Goal: Task Accomplishment & Management: Use online tool/utility

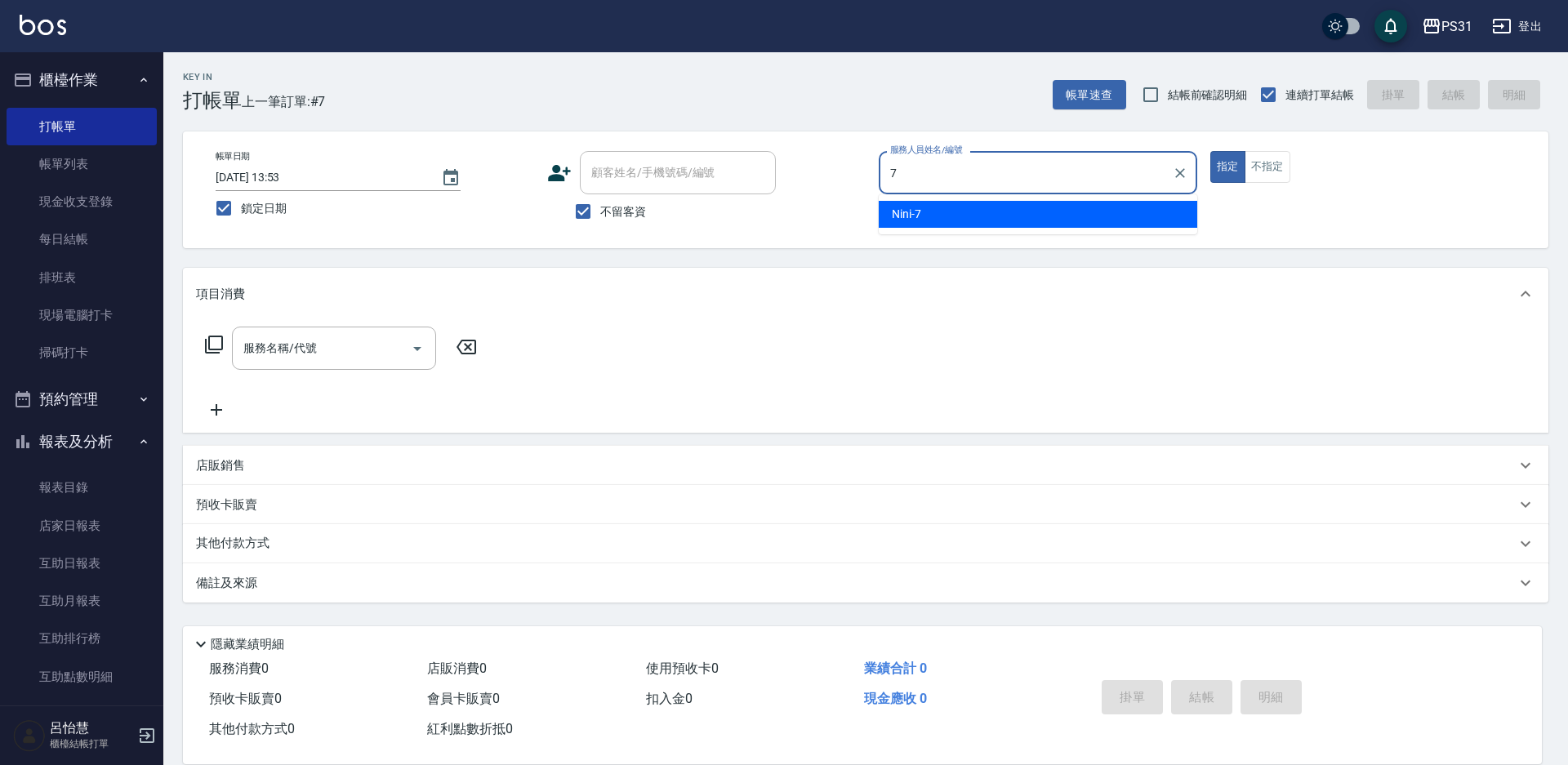
type input "7"
type button "true"
type input "Nini-7"
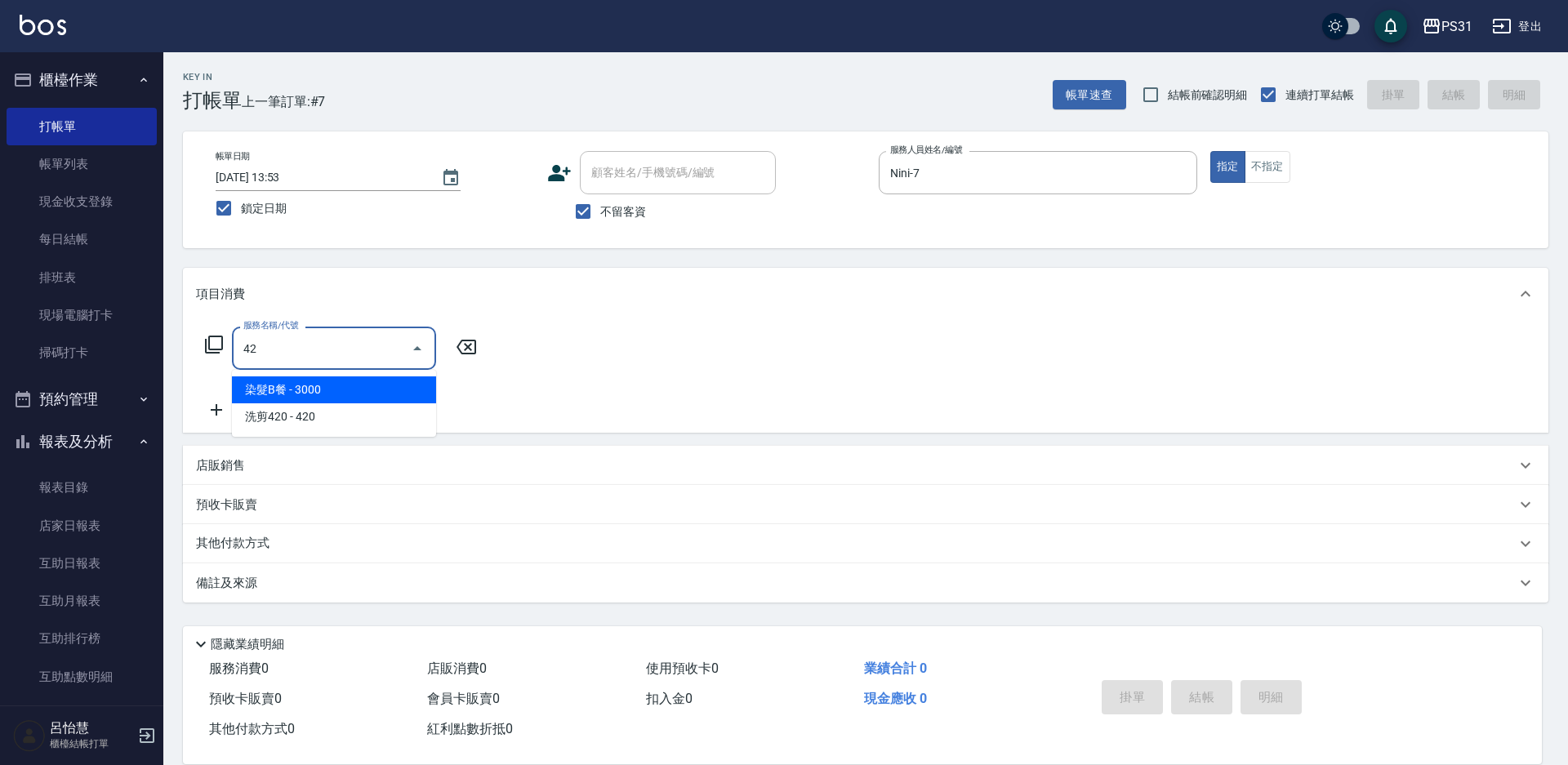
type input "染髮B餐(42)"
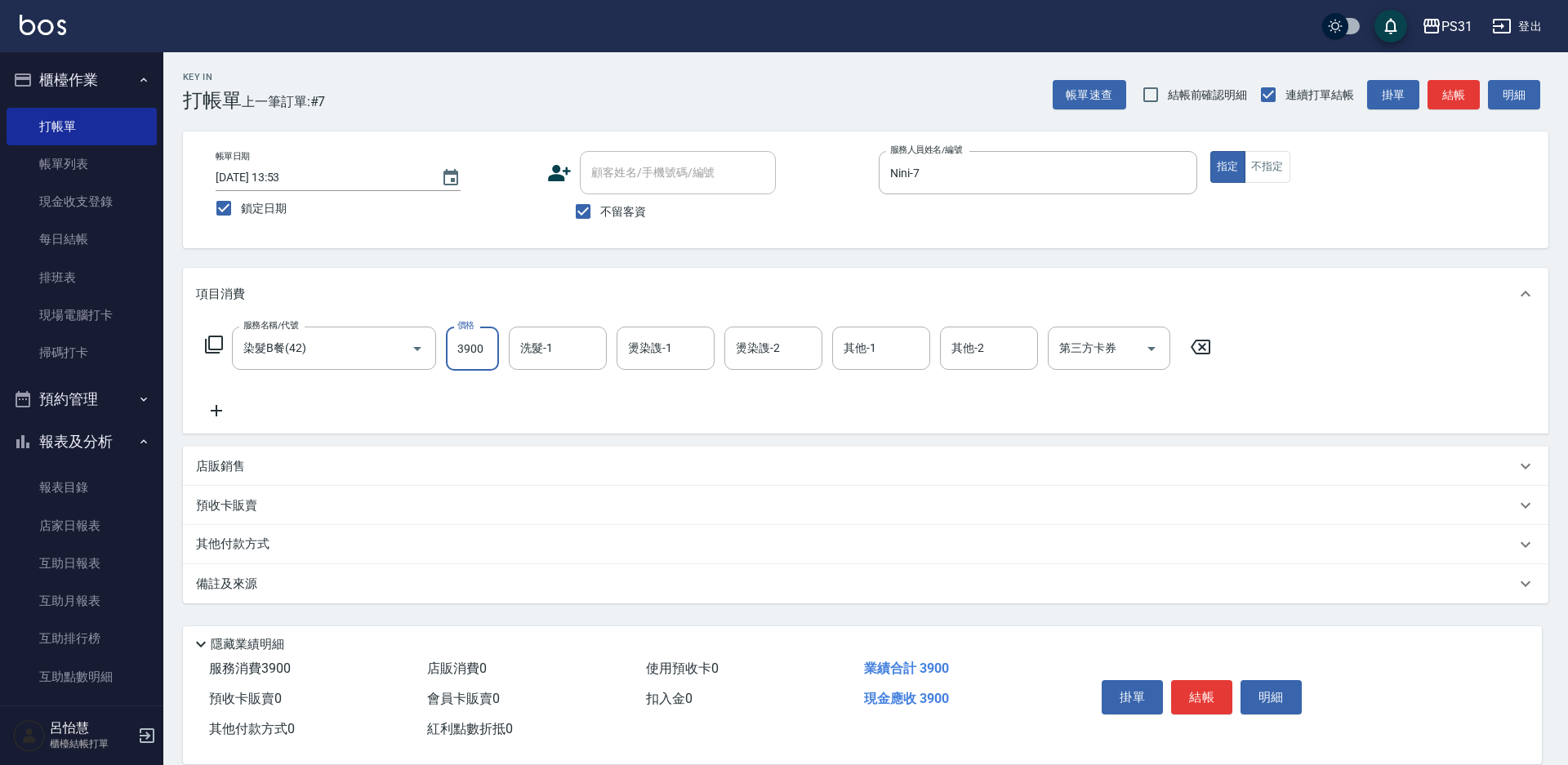
type input "3900"
type input "[PERSON_NAME]-31"
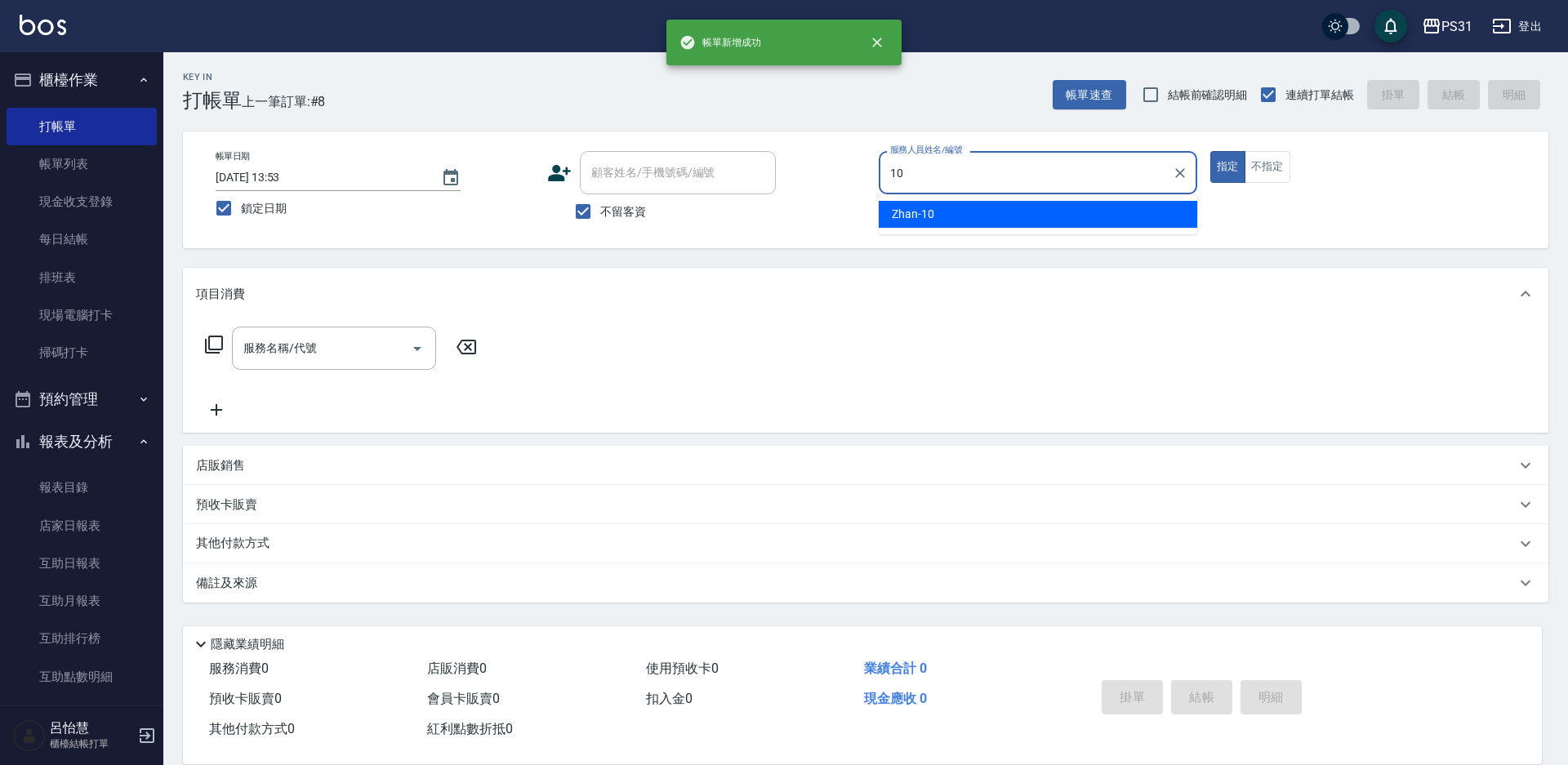
type input "Zhan-10"
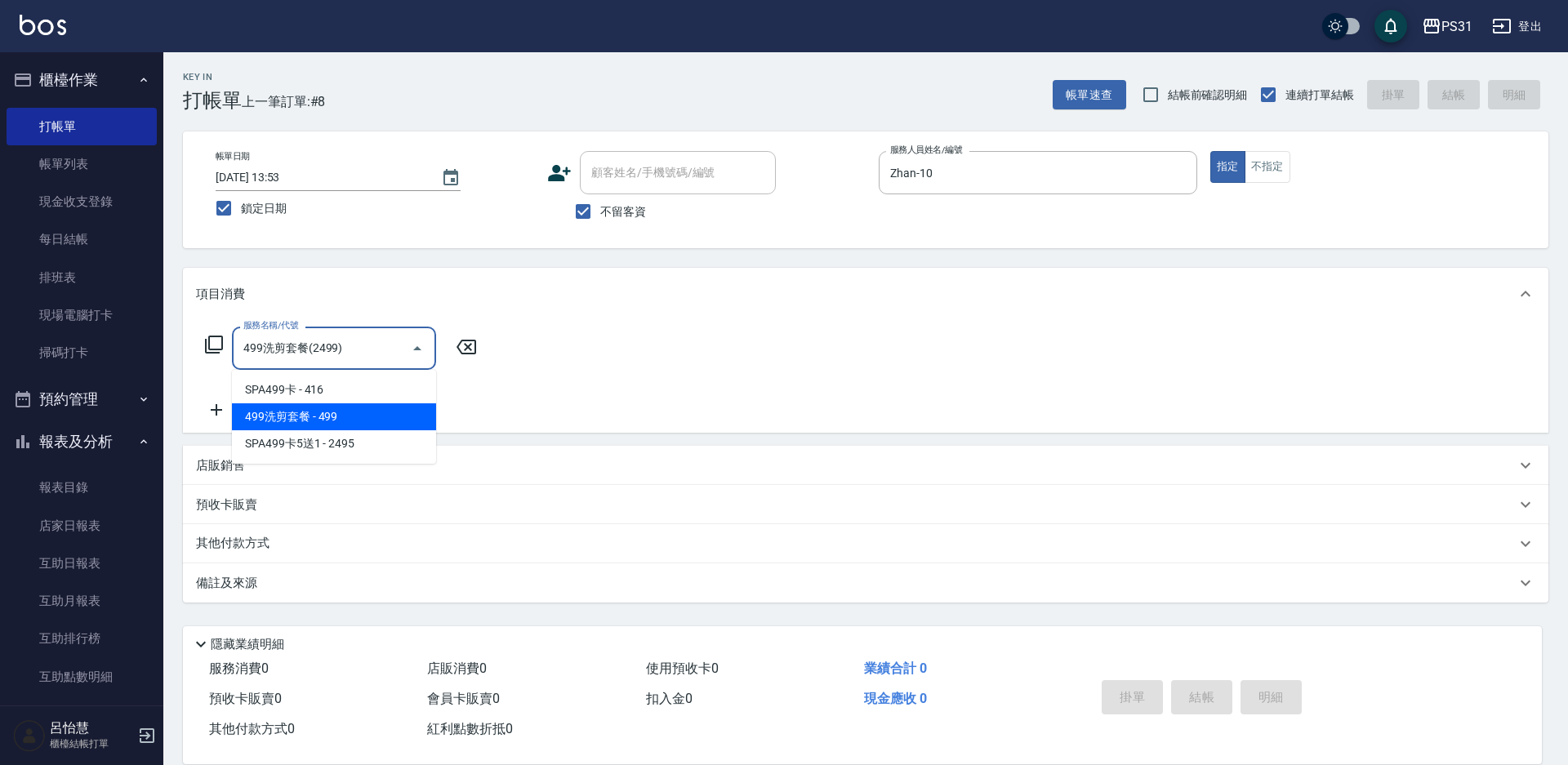
type input "499洗剪套餐(2499)"
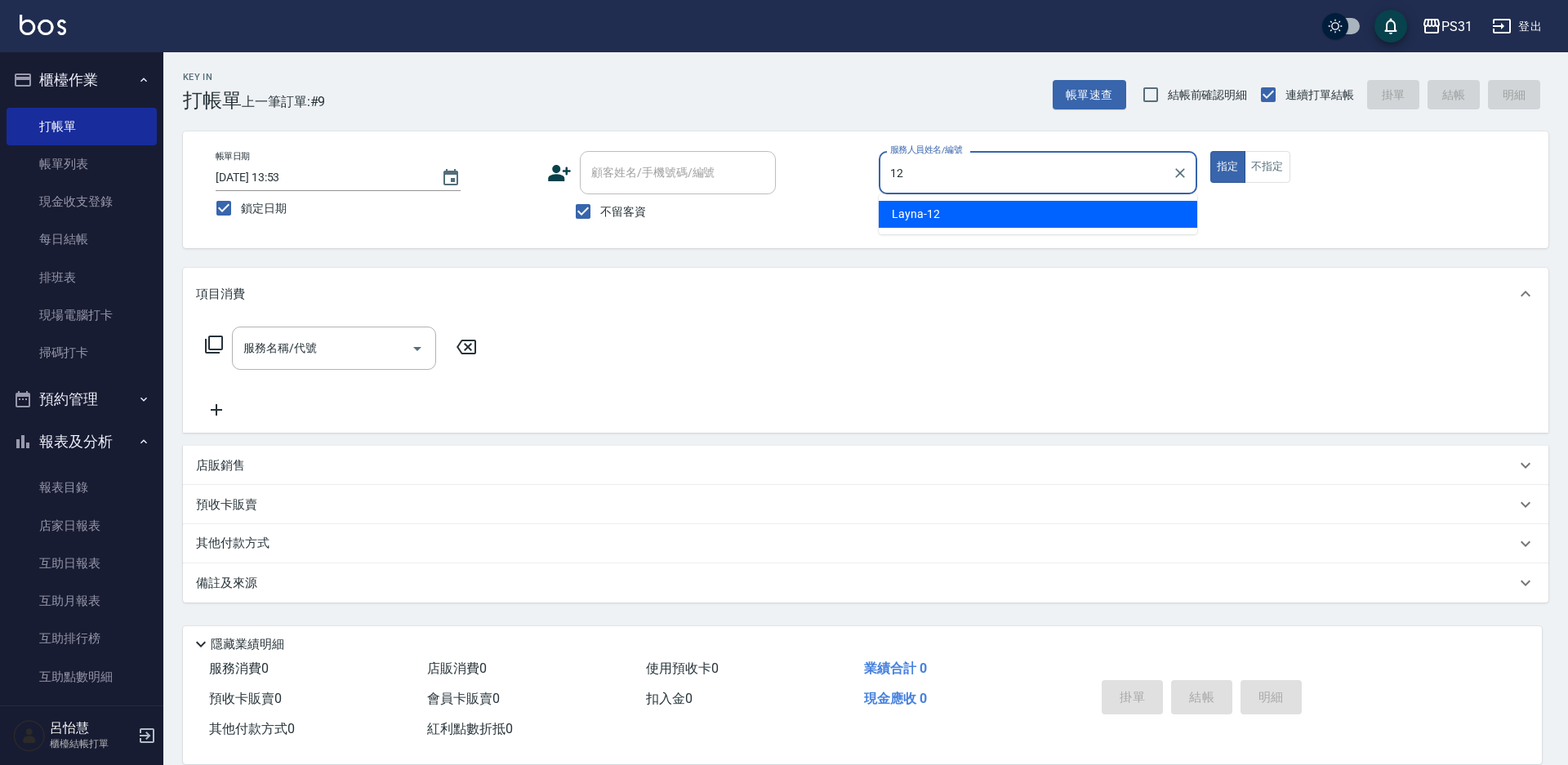
type input "Layna-12"
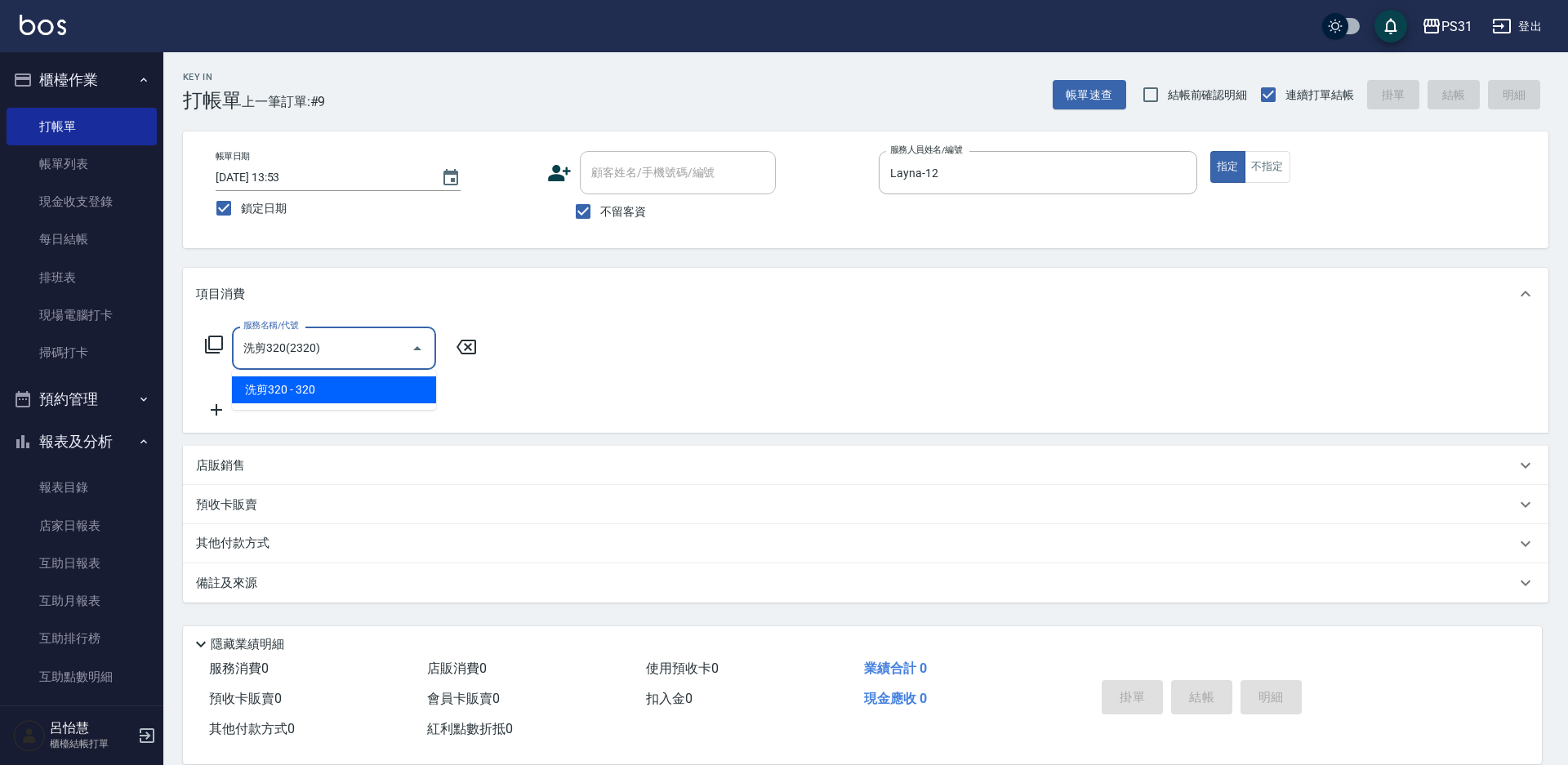
type input "洗剪320(2320)"
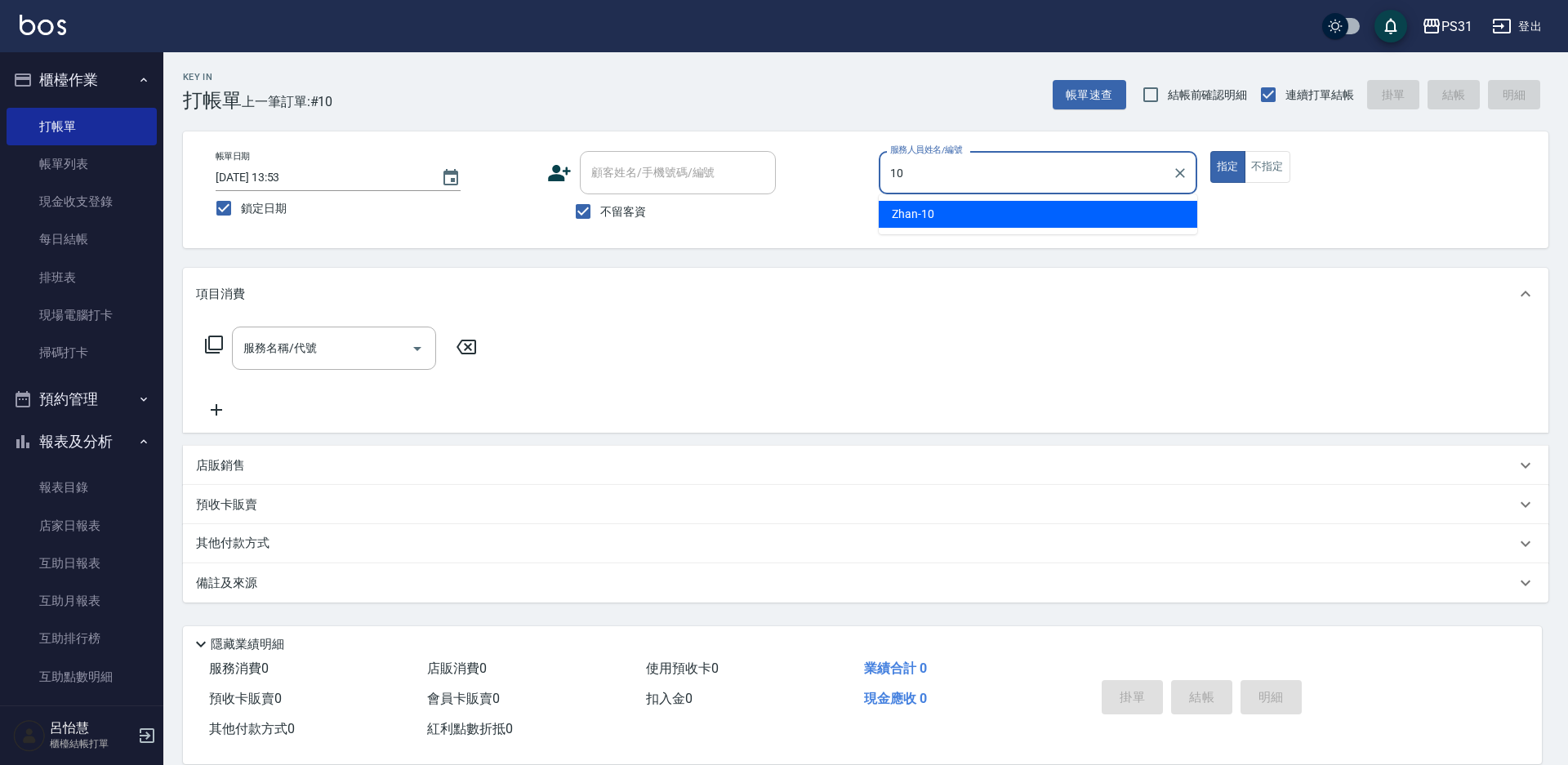
type input "Zhan-10"
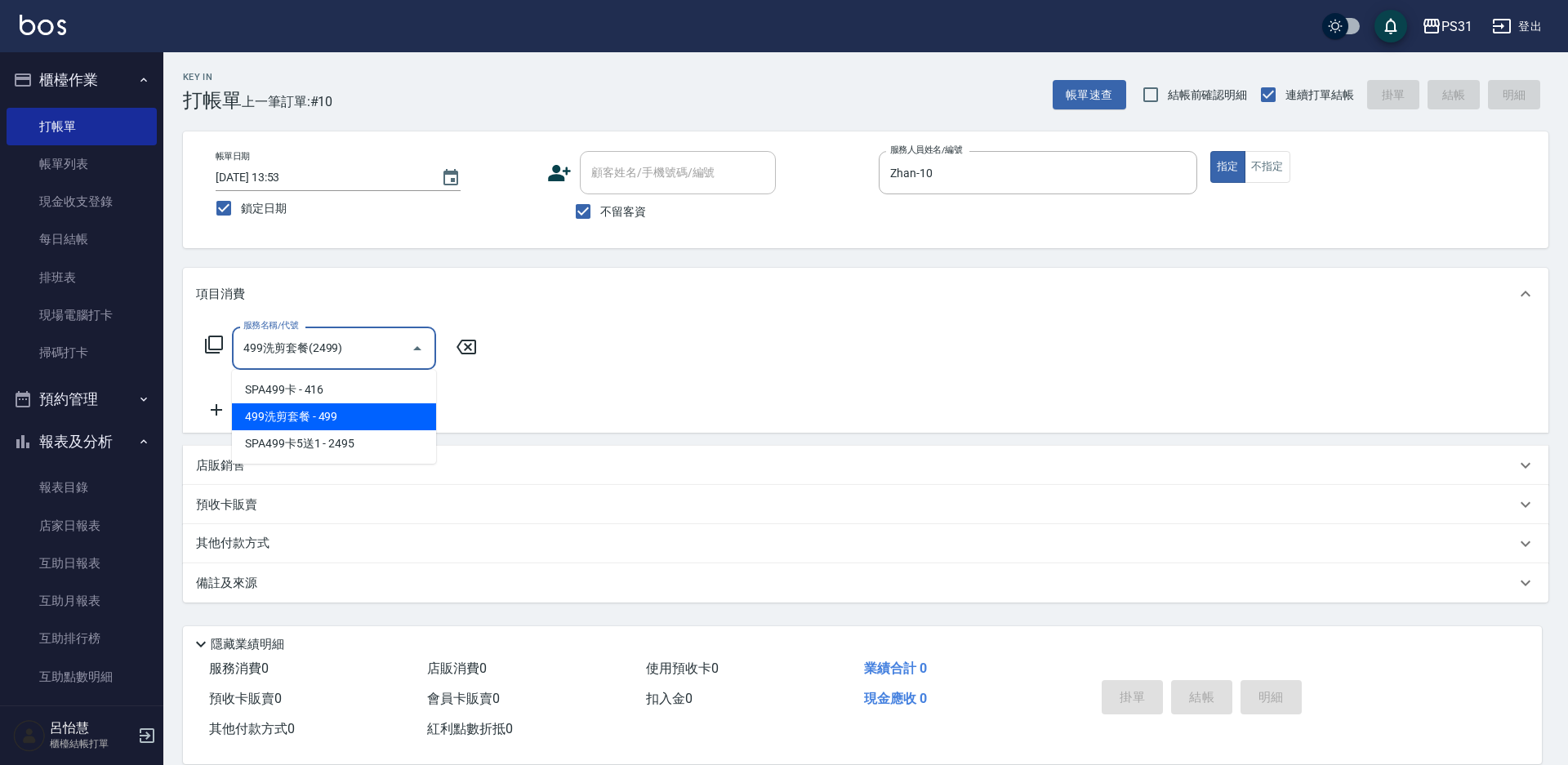
type input "499洗剪套餐(2499)"
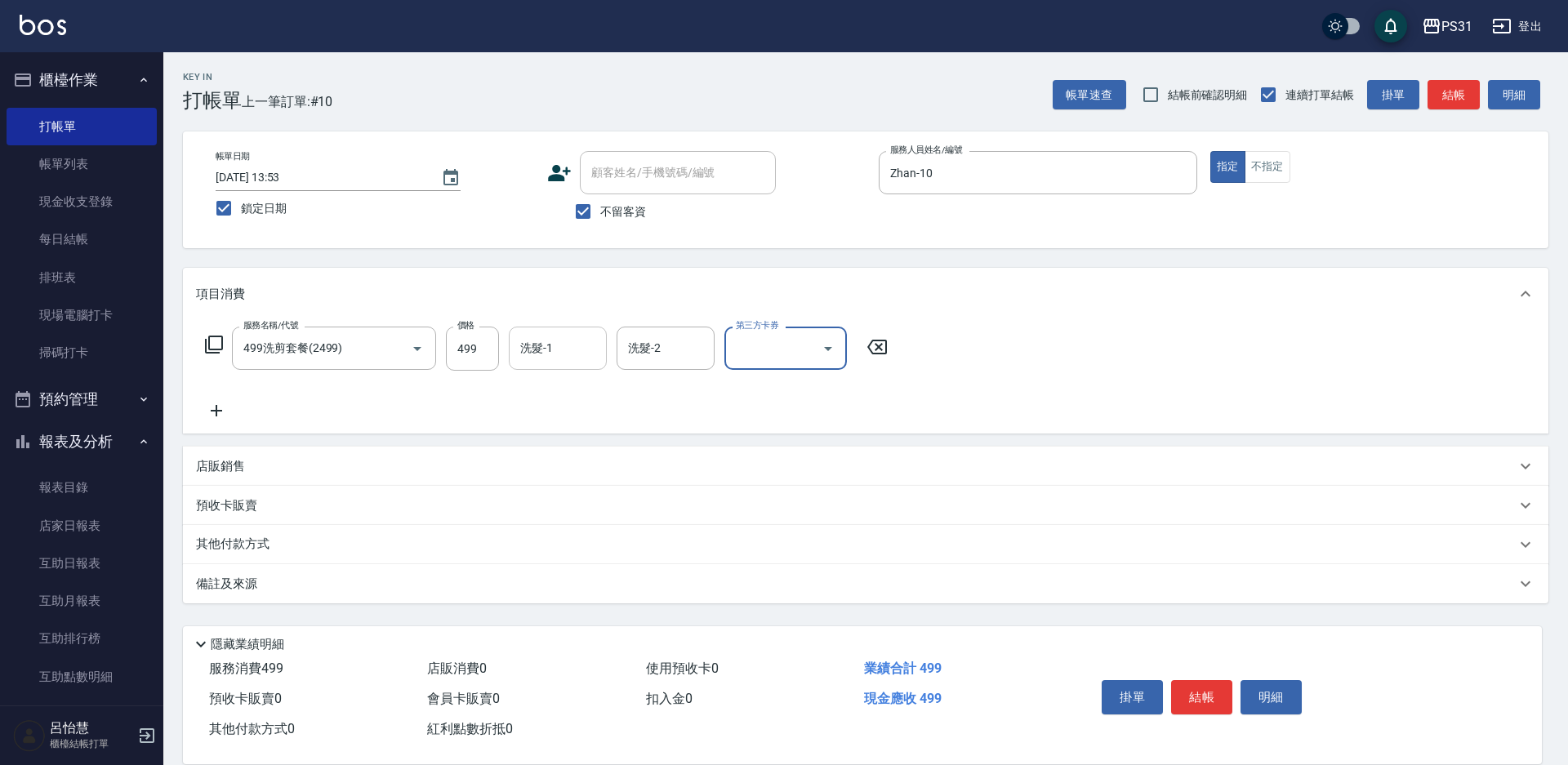
click at [547, 356] on div "洗髮-1 洗髮-1" at bounding box center [557, 349] width 98 height 43
type input "陳聖軒-32"
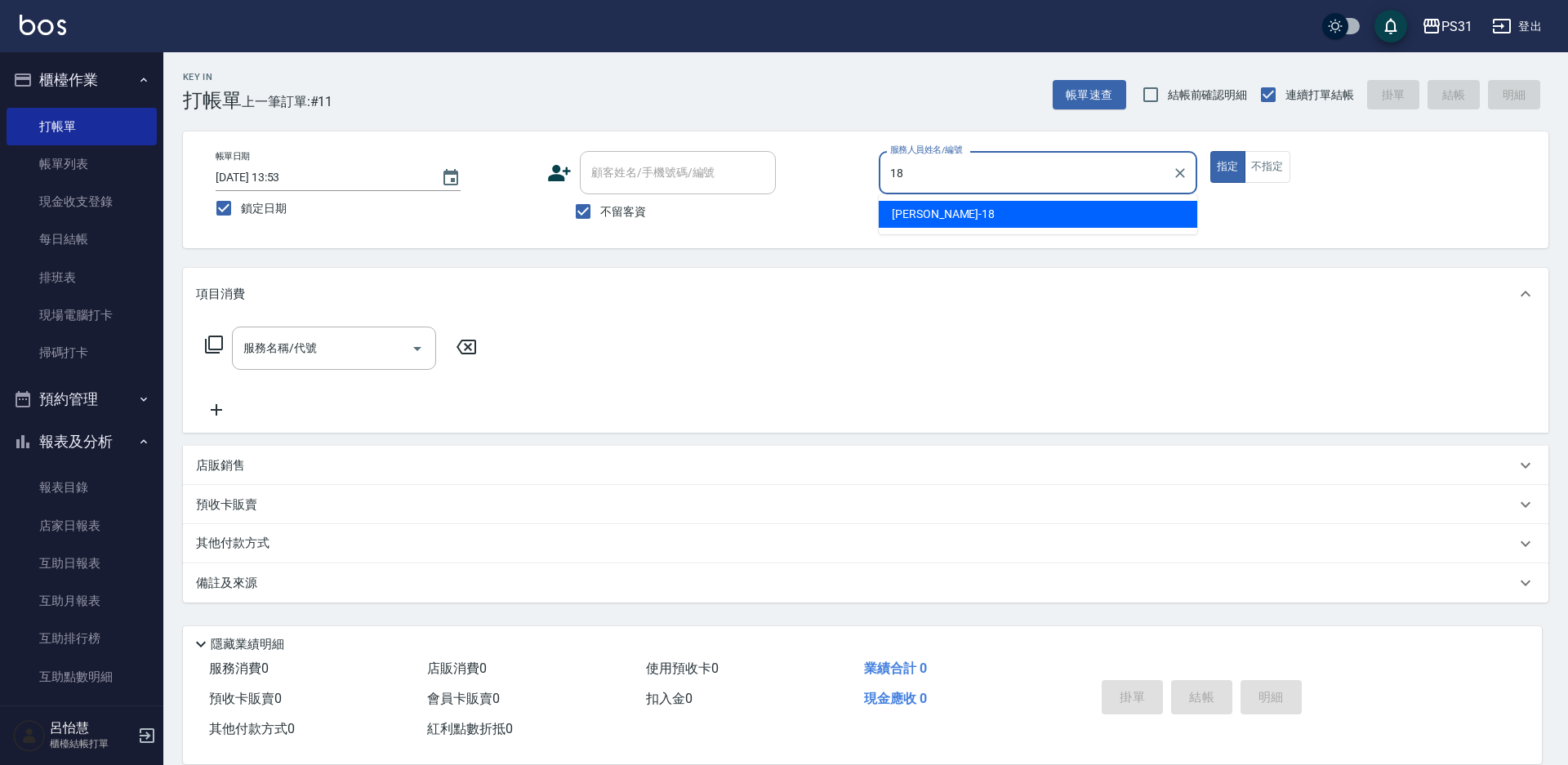
type input "[PERSON_NAME]-18"
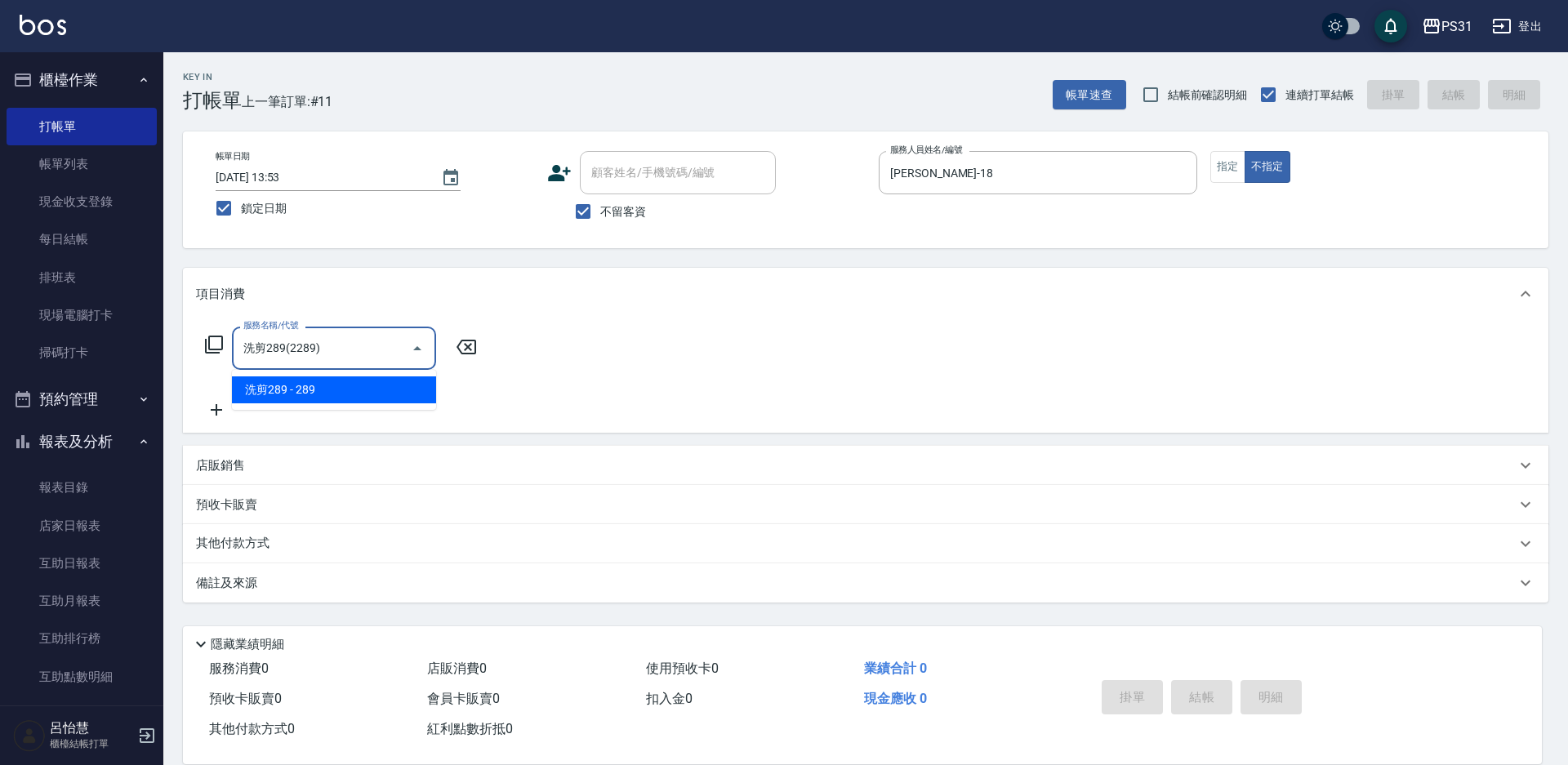
type input "洗剪289(2289)"
